Goal: Task Accomplishment & Management: Manage account settings

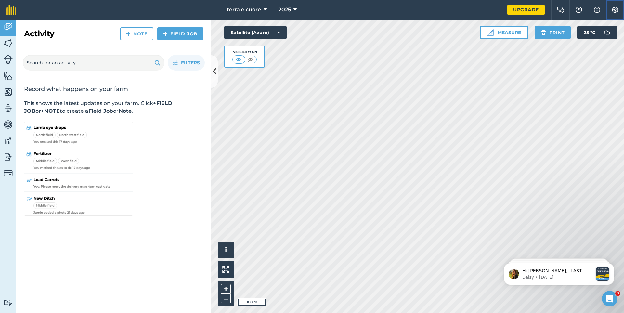
click at [618, 8] on img at bounding box center [615, 9] width 8 height 6
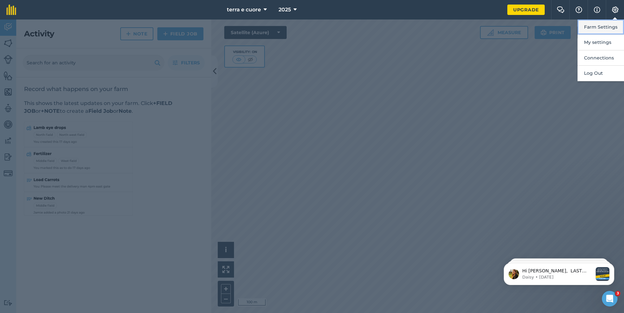
click at [587, 27] on button "Farm Settings" at bounding box center [600, 26] width 46 height 15
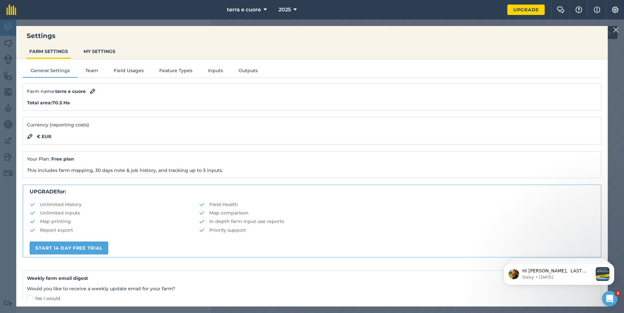
scroll to position [65, 0]
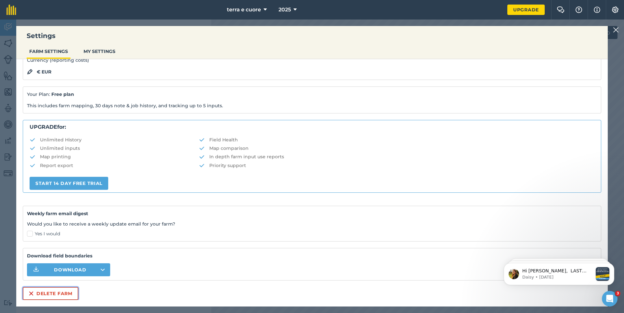
click at [42, 291] on button "Delete farm" at bounding box center [51, 293] width 56 height 13
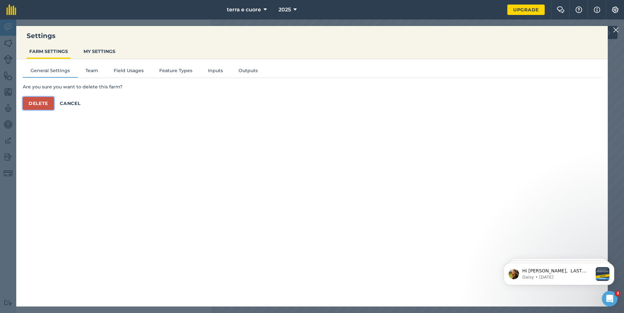
click at [35, 102] on button "Delete" at bounding box center [38, 103] width 31 height 13
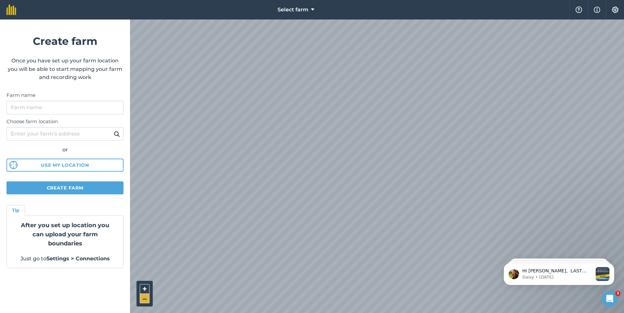
click at [144, 296] on button "–" at bounding box center [145, 298] width 10 height 9
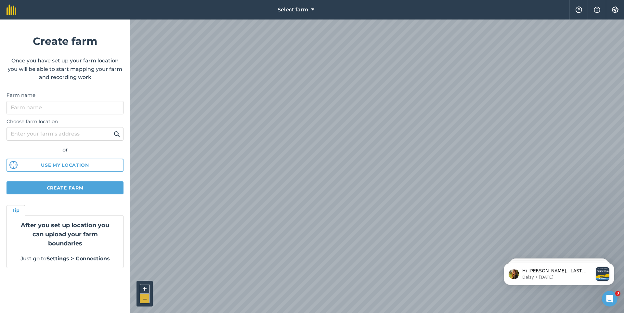
click at [144, 296] on button "–" at bounding box center [145, 298] width 10 height 9
click at [218, 13] on div "Select farm Help Info Settings Create farm Once you have set up your farm locat…" at bounding box center [312, 9] width 624 height 19
click at [17, 109] on input "Farm name" at bounding box center [64, 108] width 117 height 14
type input "[PERSON_NAME]"
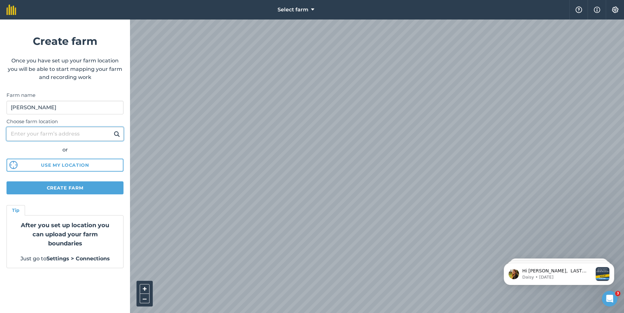
click at [22, 135] on input "Choose farm location" at bounding box center [64, 134] width 117 height 14
type input "Sanya"
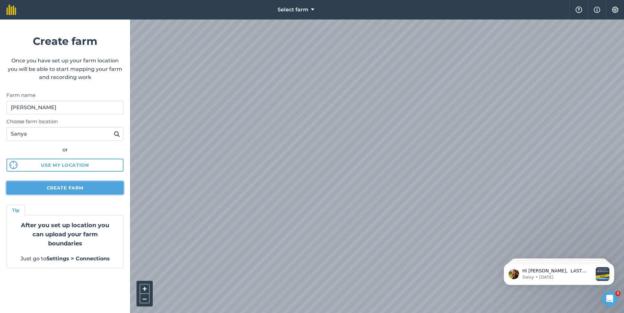
click at [71, 189] on button "Create farm" at bounding box center [64, 187] width 117 height 13
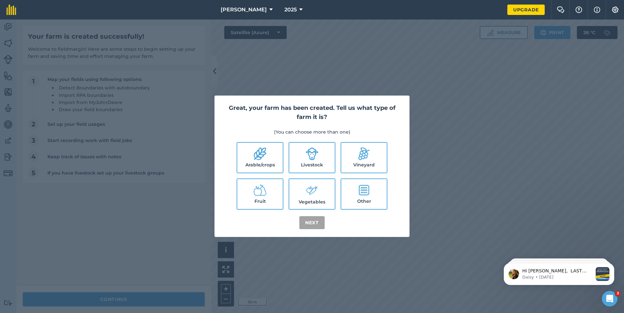
click at [258, 163] on label "Arable/crops" at bounding box center [259, 158] width 45 height 30
checkbox input "true"
click at [303, 196] on label "Vegetables" at bounding box center [311, 194] width 45 height 30
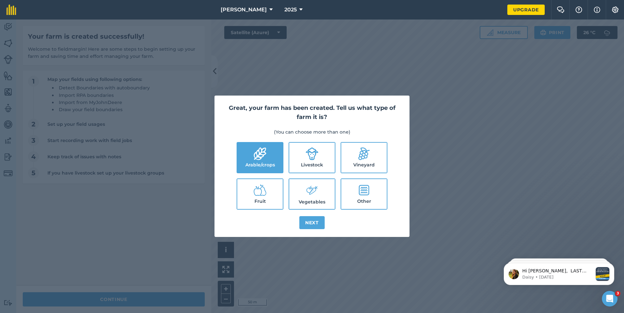
checkbox input "true"
click at [265, 165] on label "Arable/crops" at bounding box center [259, 158] width 45 height 30
checkbox input "false"
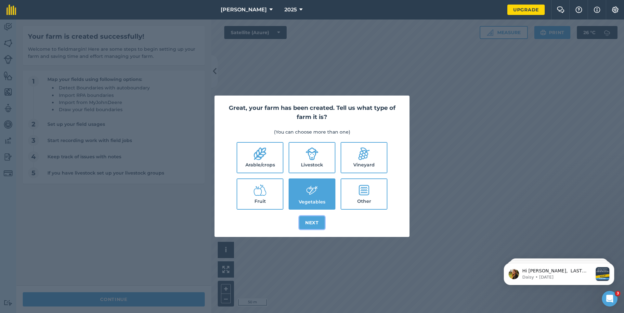
click at [305, 226] on button "Next" at bounding box center [311, 222] width 25 height 13
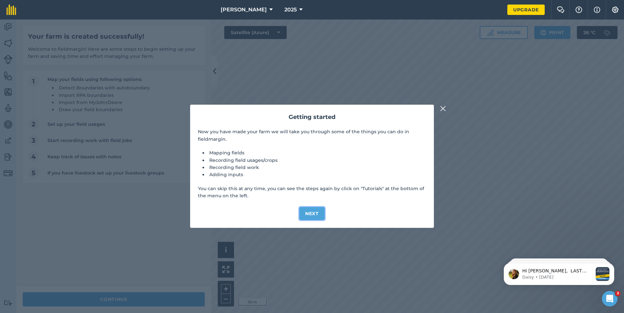
click at [310, 213] on button "Next" at bounding box center [311, 213] width 25 height 13
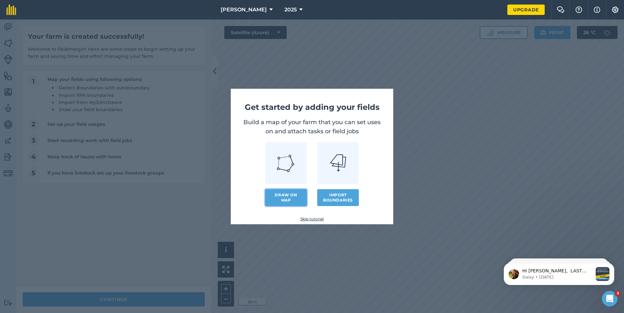
click at [284, 198] on link "Draw on map" at bounding box center [286, 197] width 42 height 17
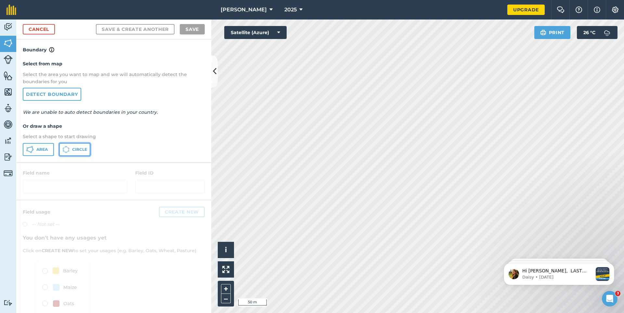
click at [81, 149] on span "Circle" at bounding box center [79, 149] width 15 height 5
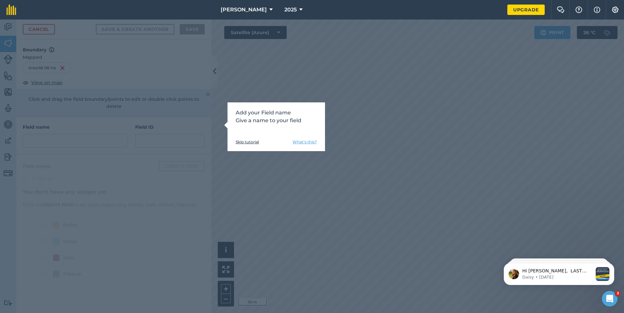
click at [243, 142] on link "Skip tutorial" at bounding box center [246, 141] width 23 height 5
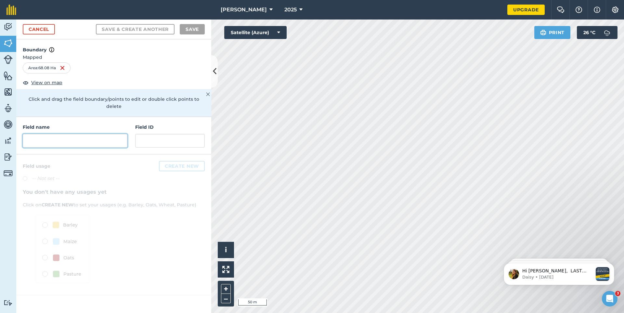
click at [46, 134] on input "text" at bounding box center [75, 141] width 105 height 14
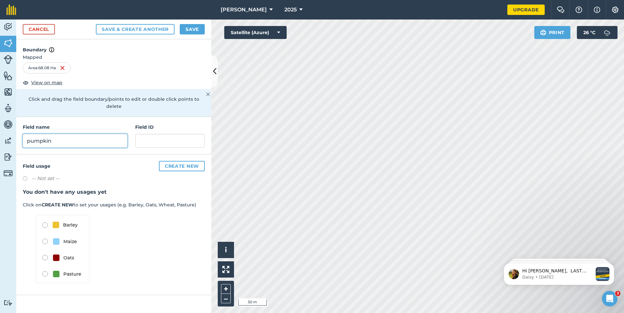
type input "pumpkin"
click at [170, 162] on button "Create new" at bounding box center [182, 166] width 46 height 10
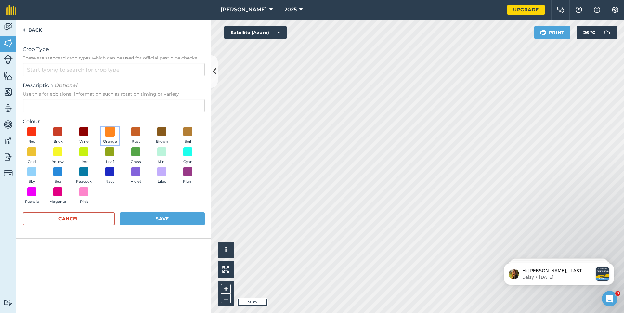
click at [108, 131] on span at bounding box center [110, 132] width 10 height 10
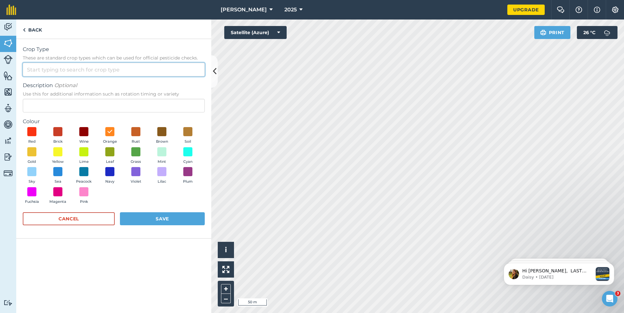
click at [37, 71] on input "Crop Type These are standard crop types which can be used for official pesticid…" at bounding box center [114, 70] width 182 height 14
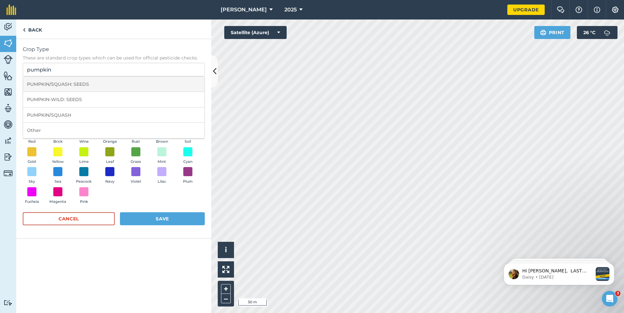
click at [38, 83] on li "PUMPKIN/SQUASH: SEEDS" at bounding box center [113, 84] width 181 height 15
type input "PUMPKIN/SQUASH: SEEDS"
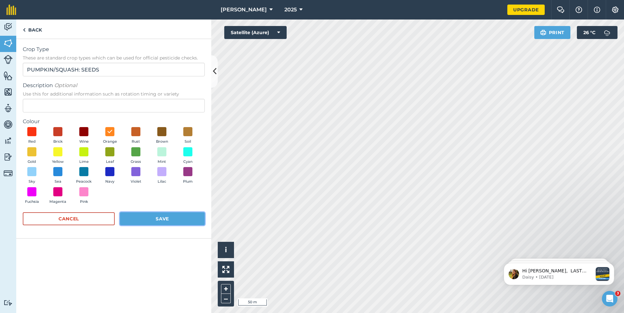
click at [168, 220] on button "Save" at bounding box center [162, 218] width 85 height 13
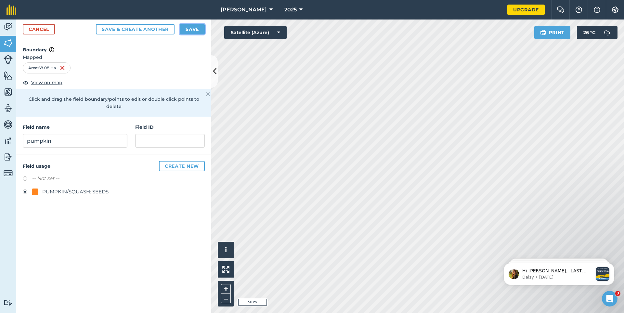
click at [189, 30] on button "Save" at bounding box center [192, 29] width 25 height 10
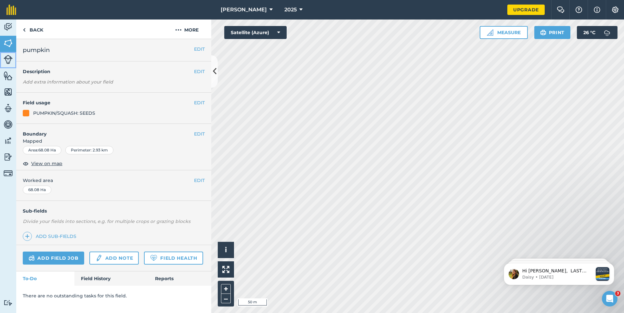
click at [3, 62] on link "Livestock" at bounding box center [8, 60] width 16 height 16
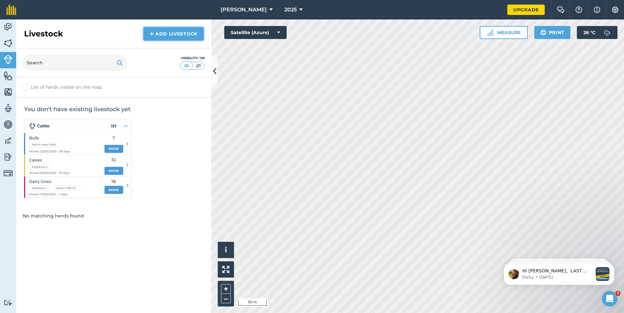
click at [173, 35] on link "Add Livestock" at bounding box center [174, 33] width 60 height 13
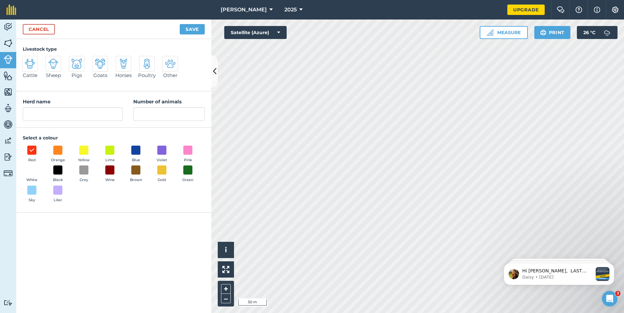
click at [32, 67] on img at bounding box center [30, 63] width 10 height 10
click at [27, 60] on input "Cattle" at bounding box center [25, 58] width 4 height 4
radio input "true"
click at [31, 169] on span at bounding box center [32, 170] width 10 height 10
click at [32, 111] on input "Cattle" at bounding box center [73, 114] width 100 height 14
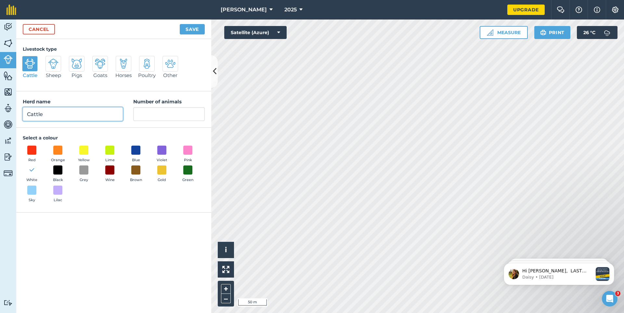
click at [32, 111] on input "Cattle" at bounding box center [73, 114] width 100 height 14
type input "houstion"
click at [154, 114] on input "Number of animals" at bounding box center [168, 114] width 71 height 14
type input "45"
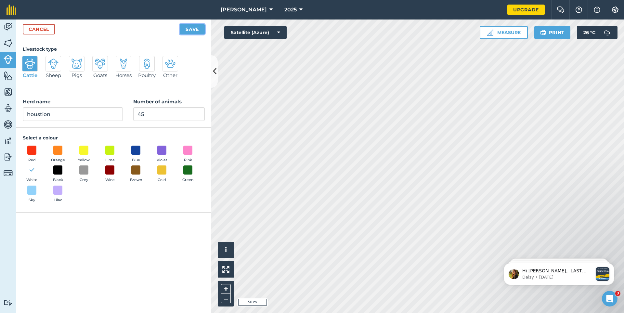
click at [194, 26] on button "Save" at bounding box center [192, 29] width 25 height 10
